Goal: Task Accomplishment & Management: Manage account settings

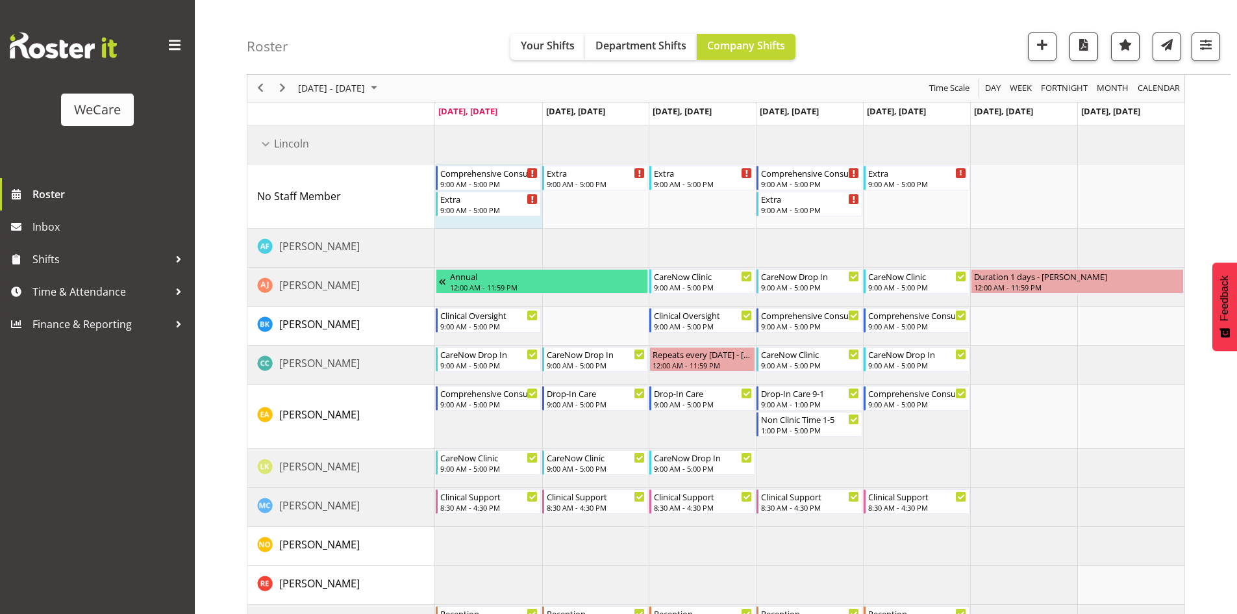
scroll to position [2467, 0]
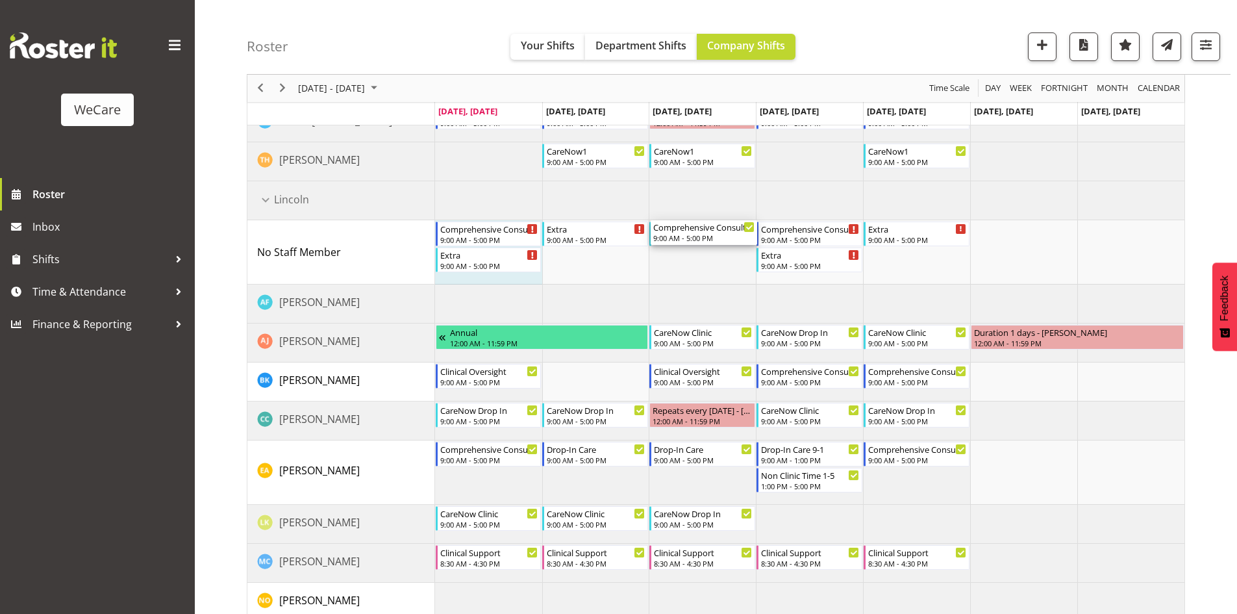
drag, startPoint x: 710, startPoint y: 393, endPoint x: 703, endPoint y: 258, distance: 135.3
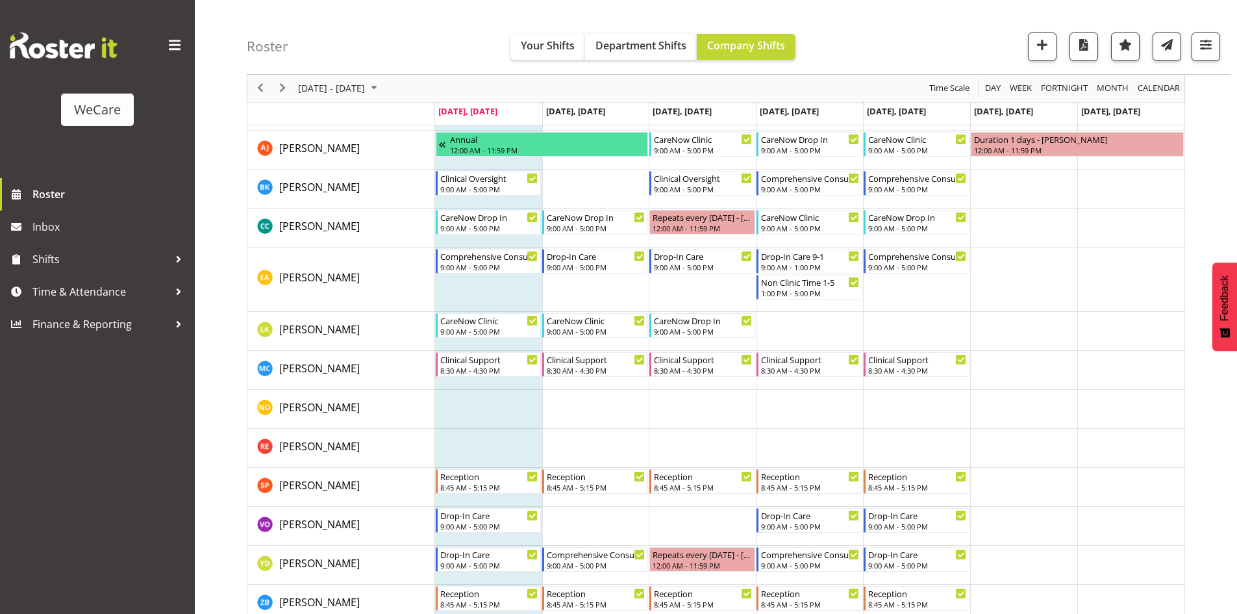
scroll to position [2727, 0]
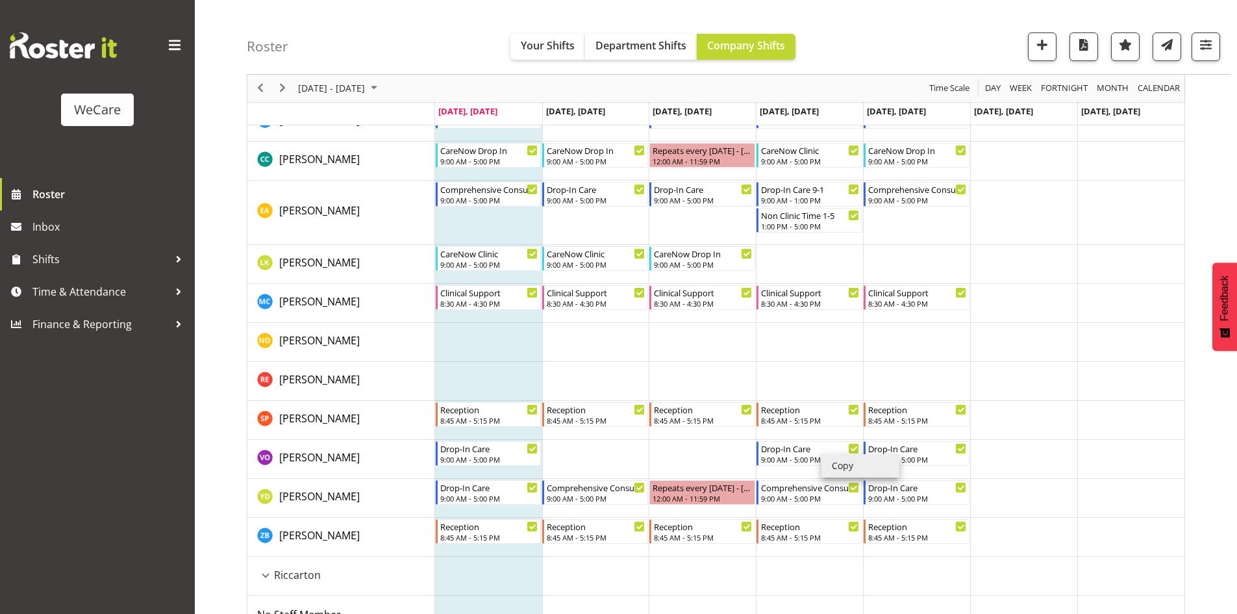
click at [834, 464] on li "Copy" at bounding box center [860, 465] width 78 height 23
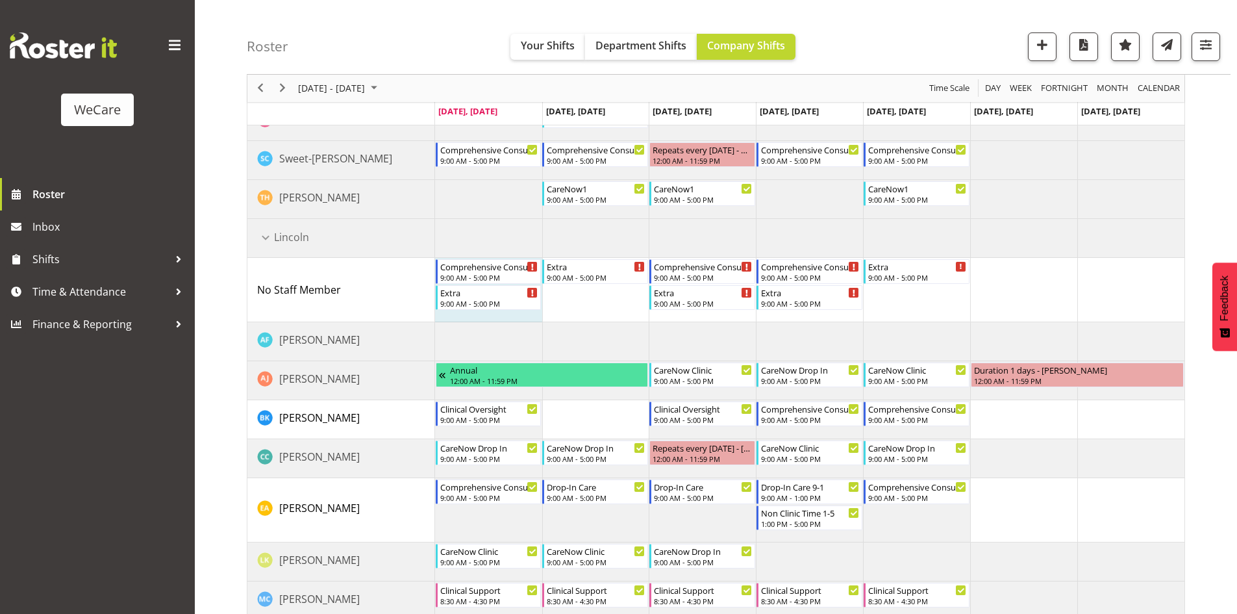
scroll to position [2414, 0]
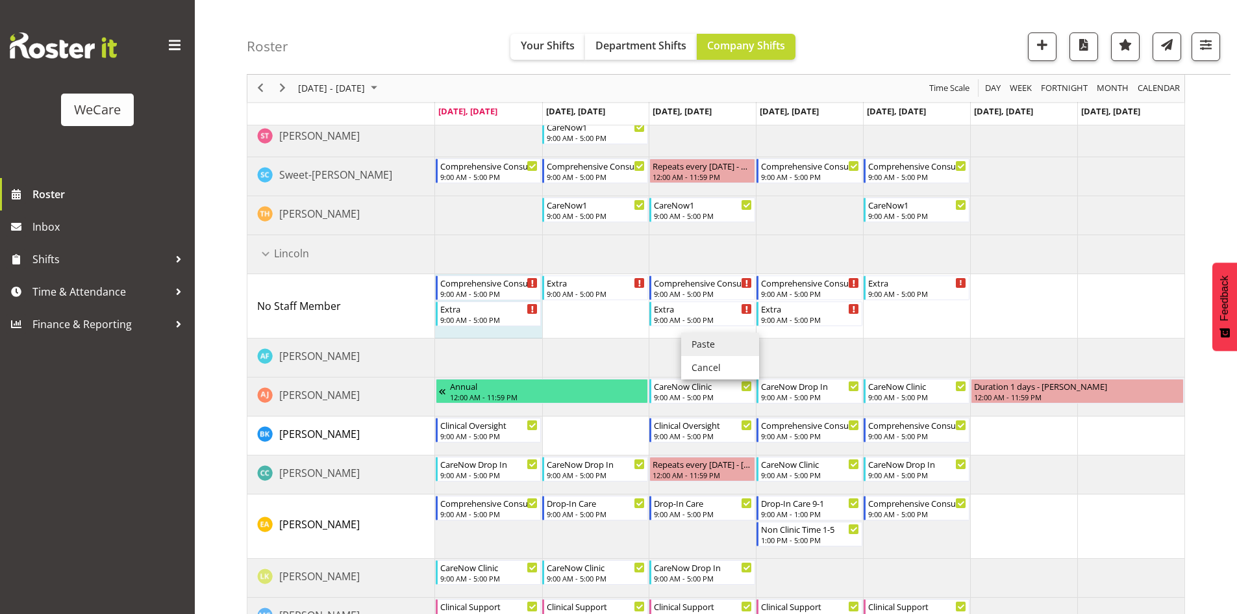
click at [706, 337] on li "Paste" at bounding box center [720, 343] width 78 height 23
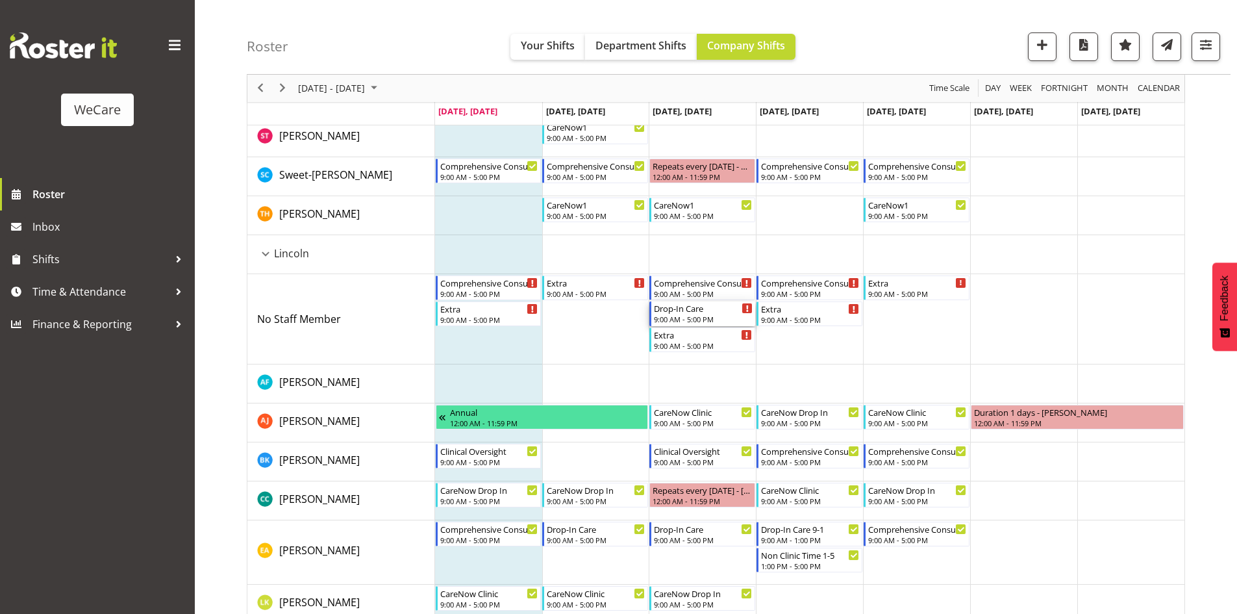
click at [671, 318] on div "9:00 AM - 5:00 PM" at bounding box center [703, 319] width 99 height 10
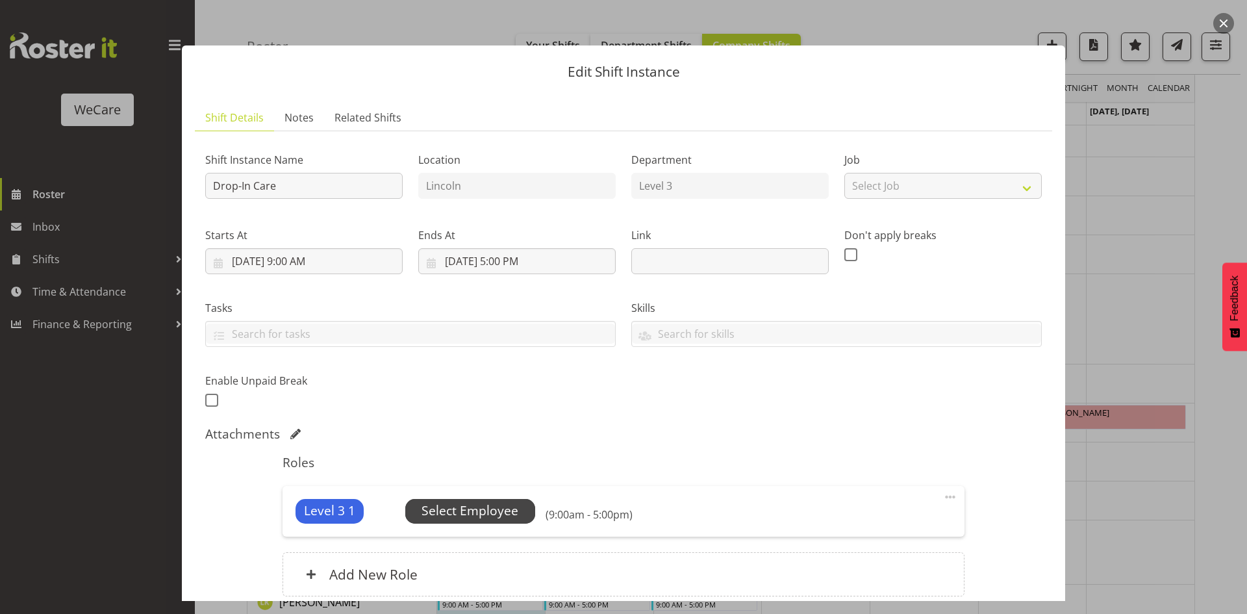
click at [486, 517] on span "Select Employee" at bounding box center [469, 510] width 97 height 19
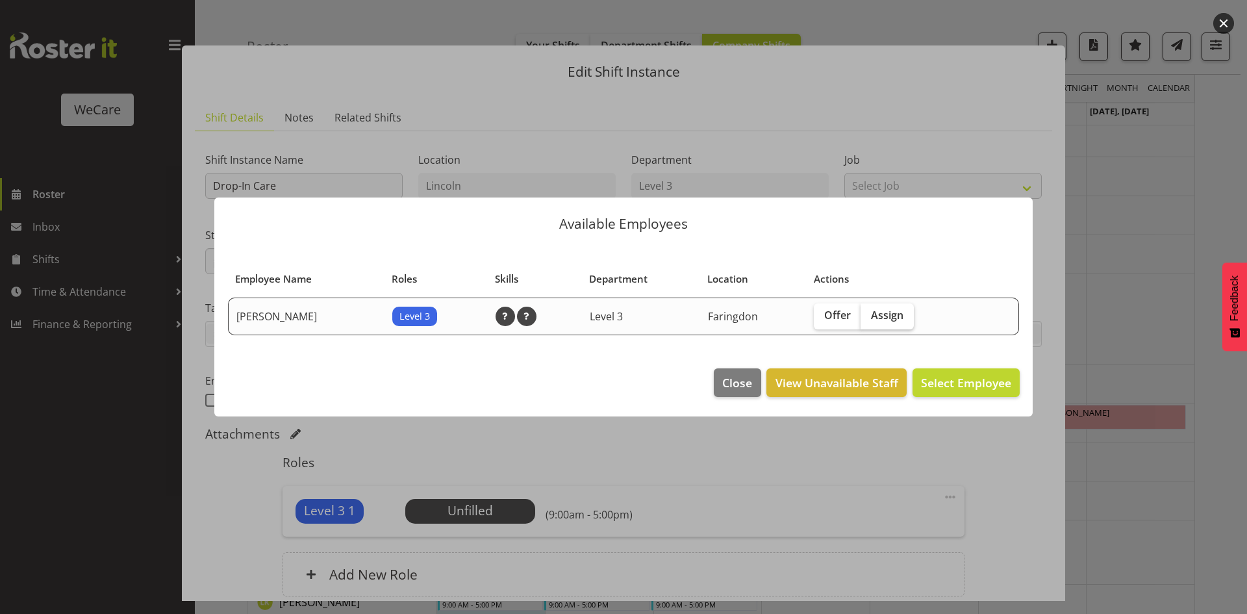
click at [891, 319] on span "Assign" at bounding box center [887, 314] width 32 height 13
click at [869, 319] on input "Assign" at bounding box center [864, 315] width 8 height 8
checkbox input "true"
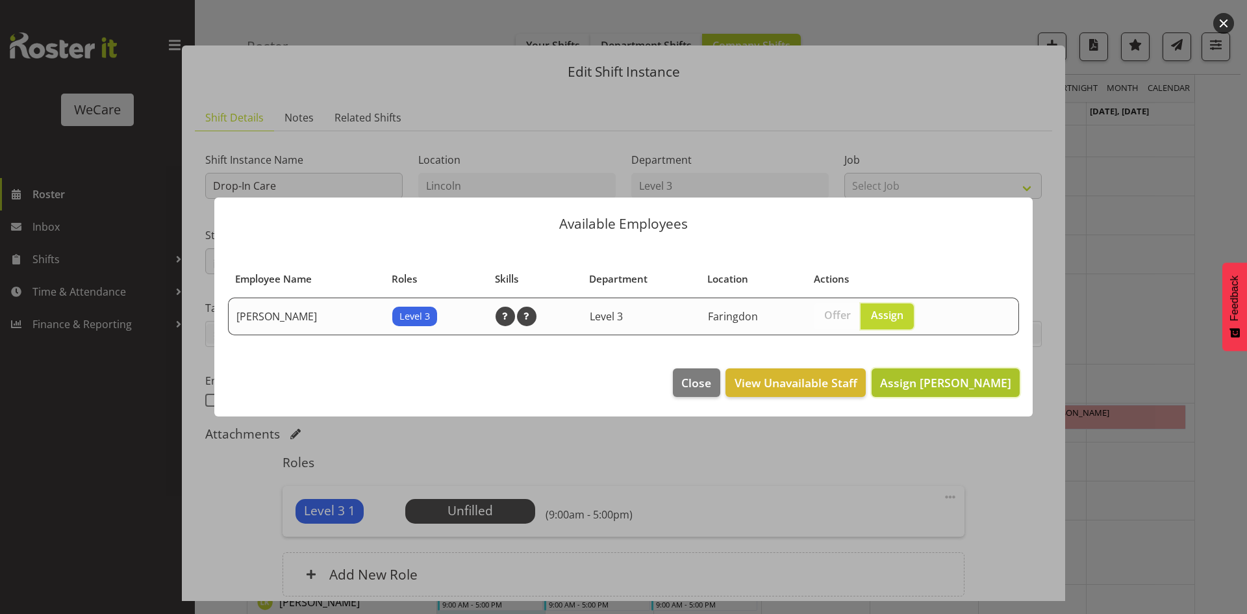
click at [971, 381] on span "Assign [PERSON_NAME]" at bounding box center [945, 383] width 131 height 16
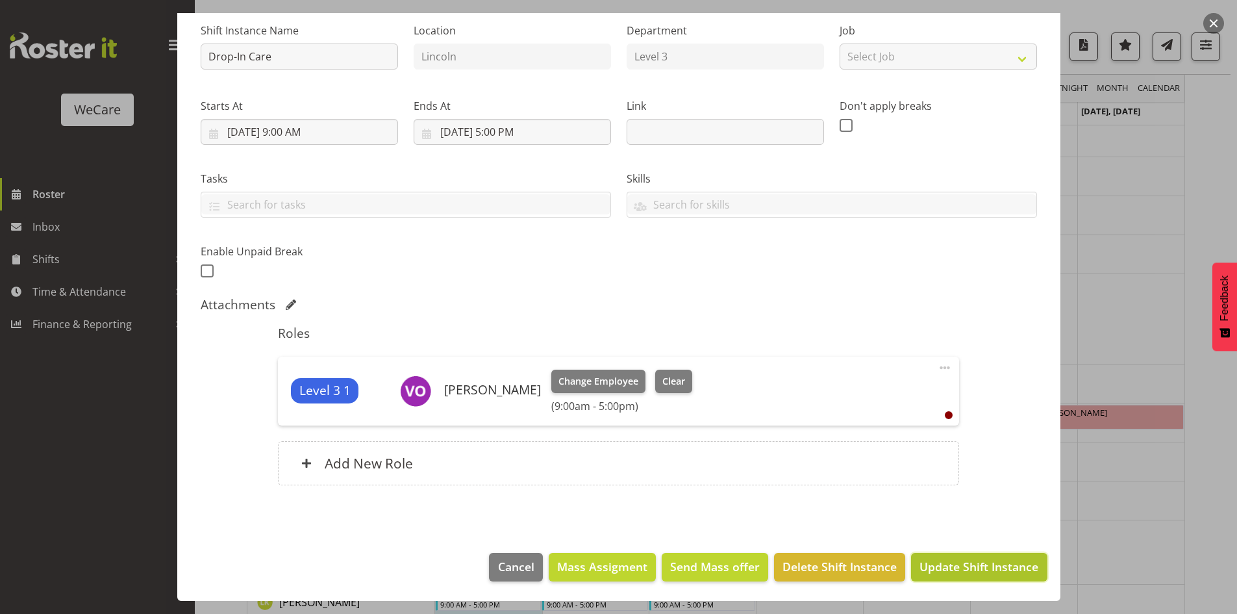
click at [1005, 568] on span "Update Shift Instance" at bounding box center [978, 566] width 119 height 17
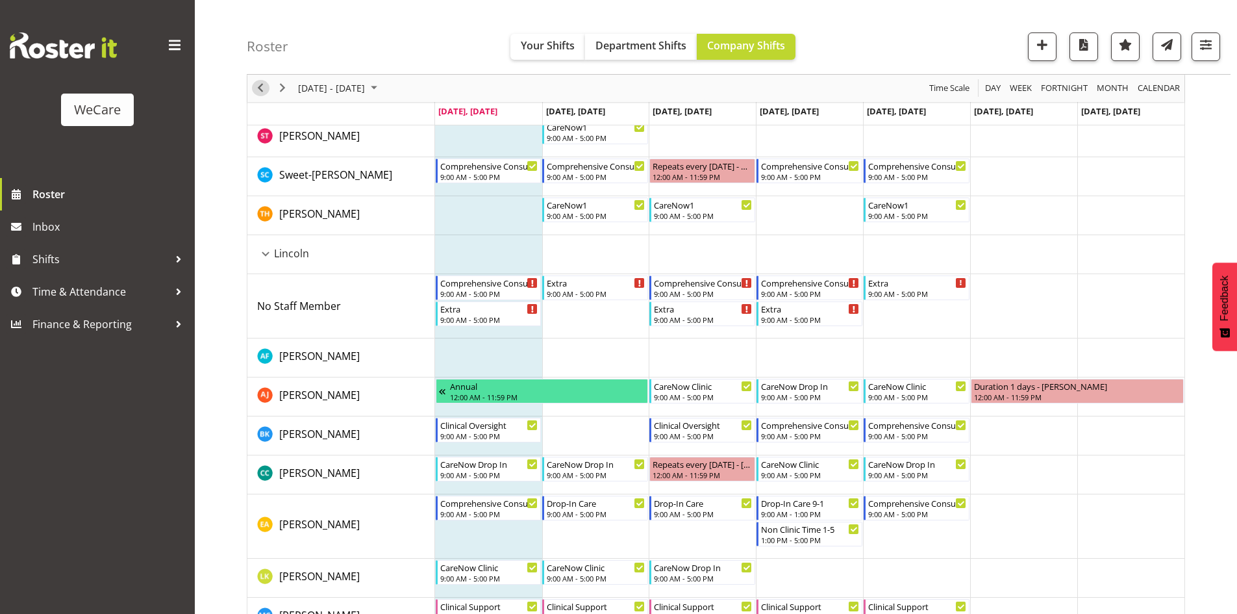
click at [266, 87] on span "Previous" at bounding box center [261, 89] width 16 height 16
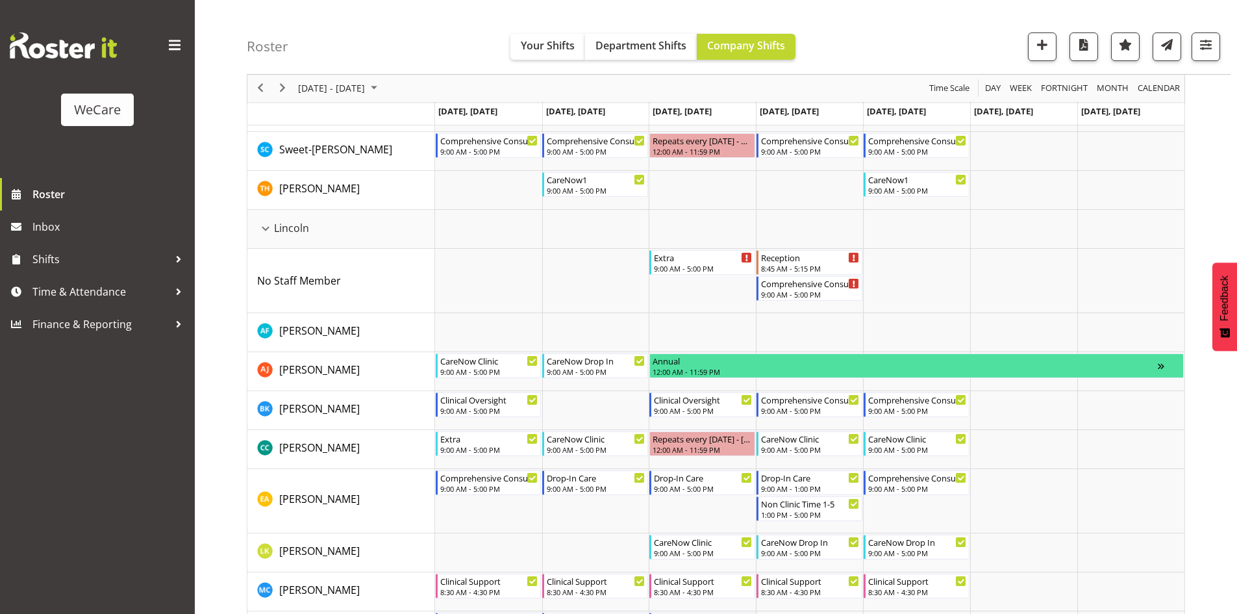
scroll to position [2439, 0]
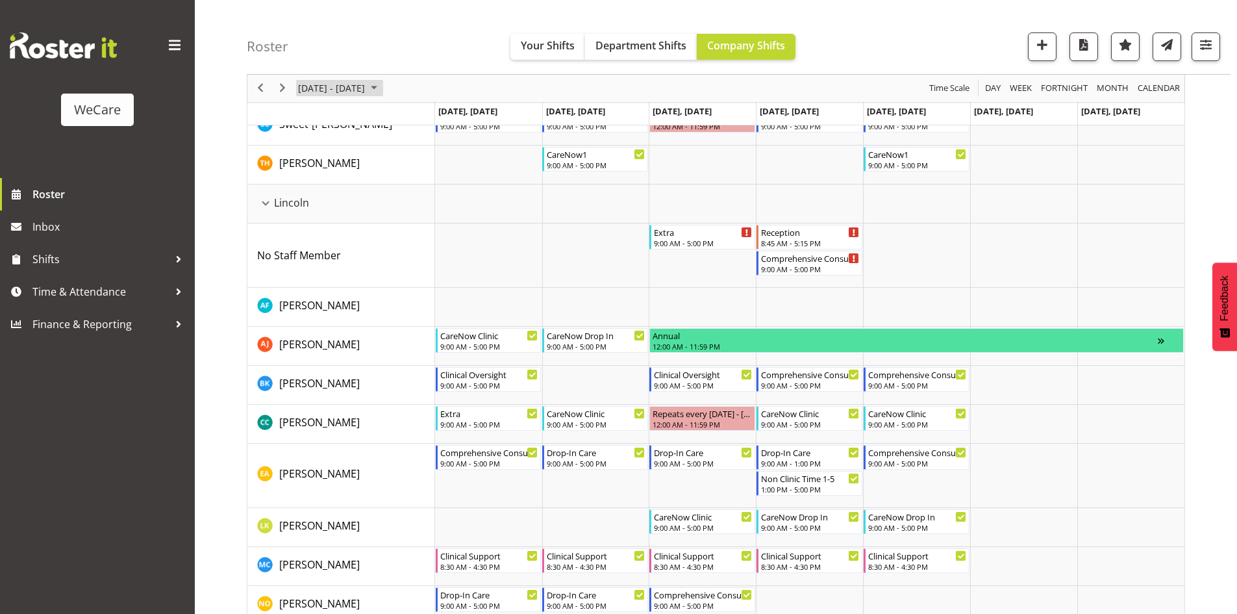
click at [332, 89] on span "[DATE] - [DATE]" at bounding box center [331, 89] width 69 height 16
click at [305, 256] on span "25" at bounding box center [311, 253] width 19 height 19
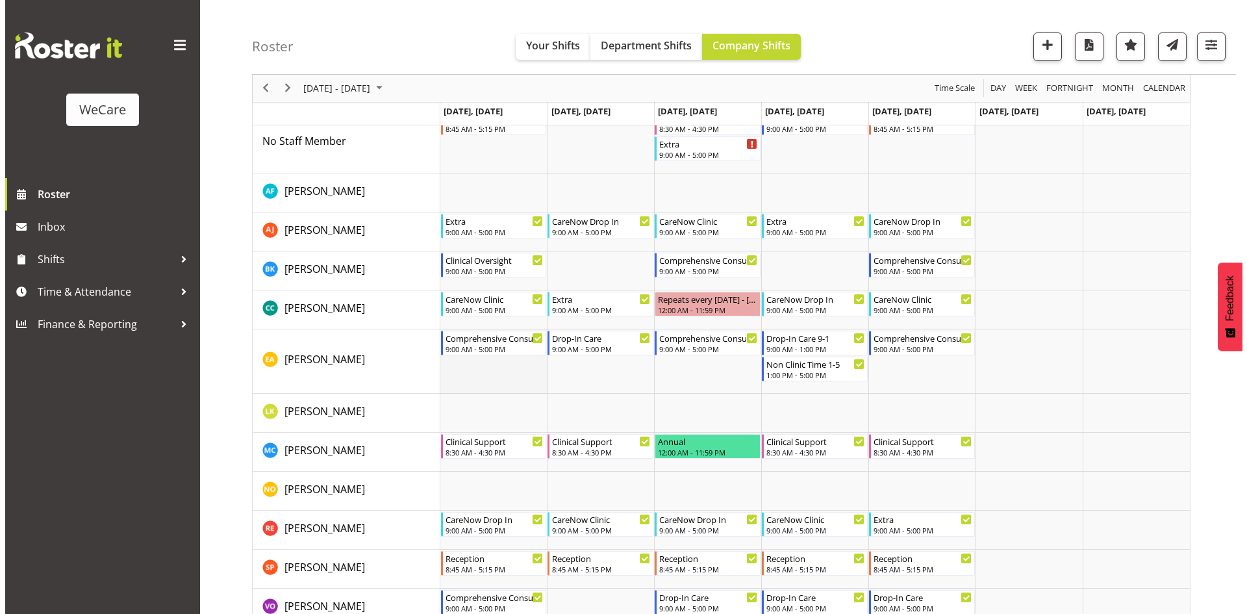
scroll to position [2634, 0]
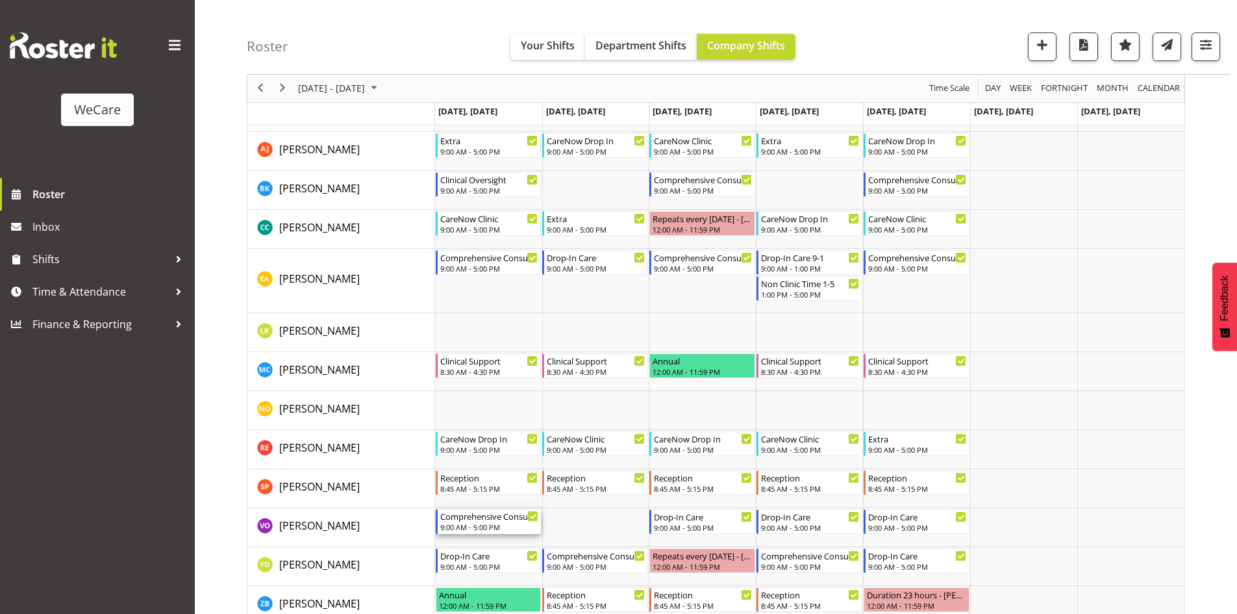
click at [474, 511] on div "Comprehensive Consult" at bounding box center [489, 515] width 99 height 13
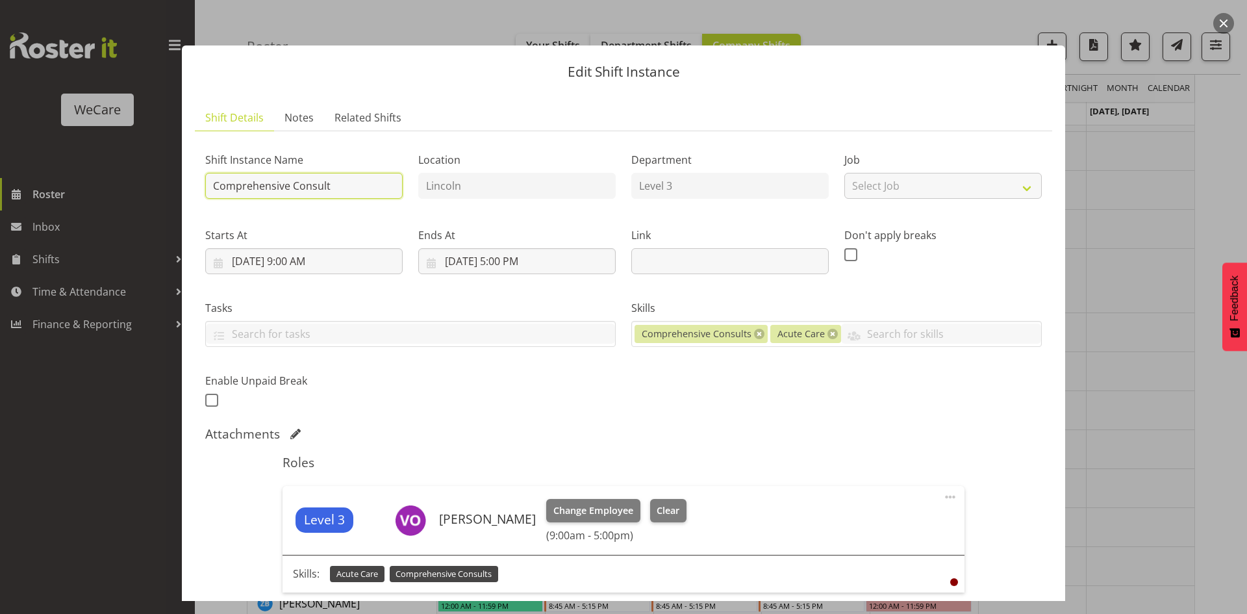
drag, startPoint x: 358, startPoint y: 184, endPoint x: 0, endPoint y: 116, distance: 364.9
click at [5, 155] on div "Edit Shift Instance Shift Details Notes Related Shifts Shift Instance Name Comp…" at bounding box center [623, 307] width 1247 height 614
type input "Drop-In Care"
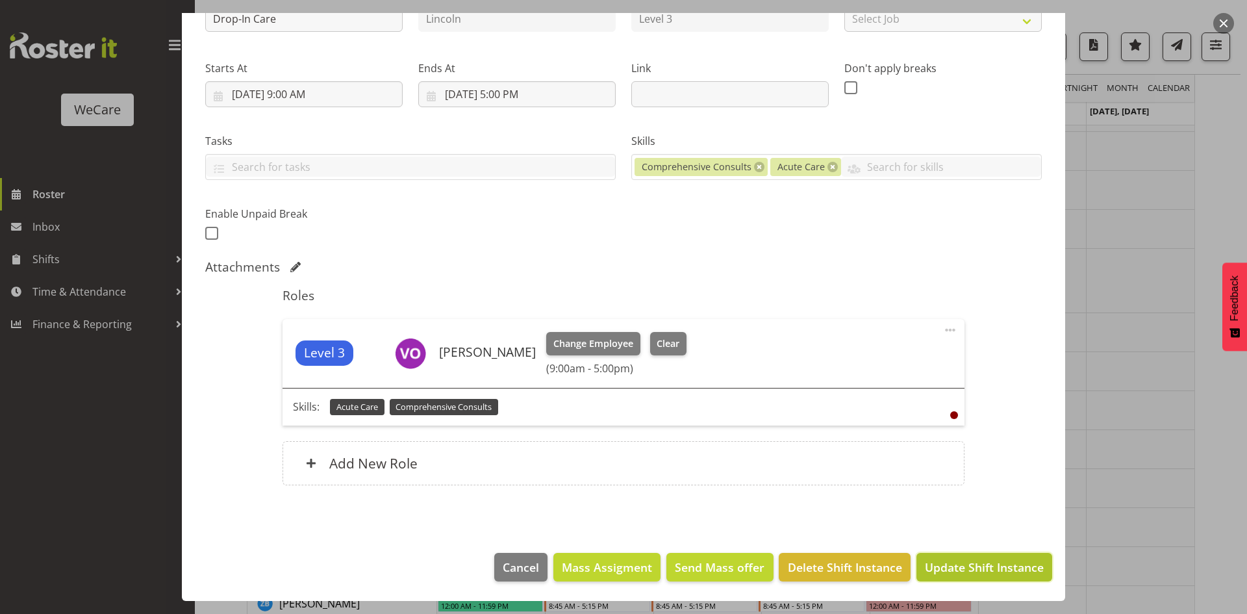
click at [992, 556] on button "Update Shift Instance" at bounding box center [984, 567] width 136 height 29
